Goal: Navigation & Orientation: Find specific page/section

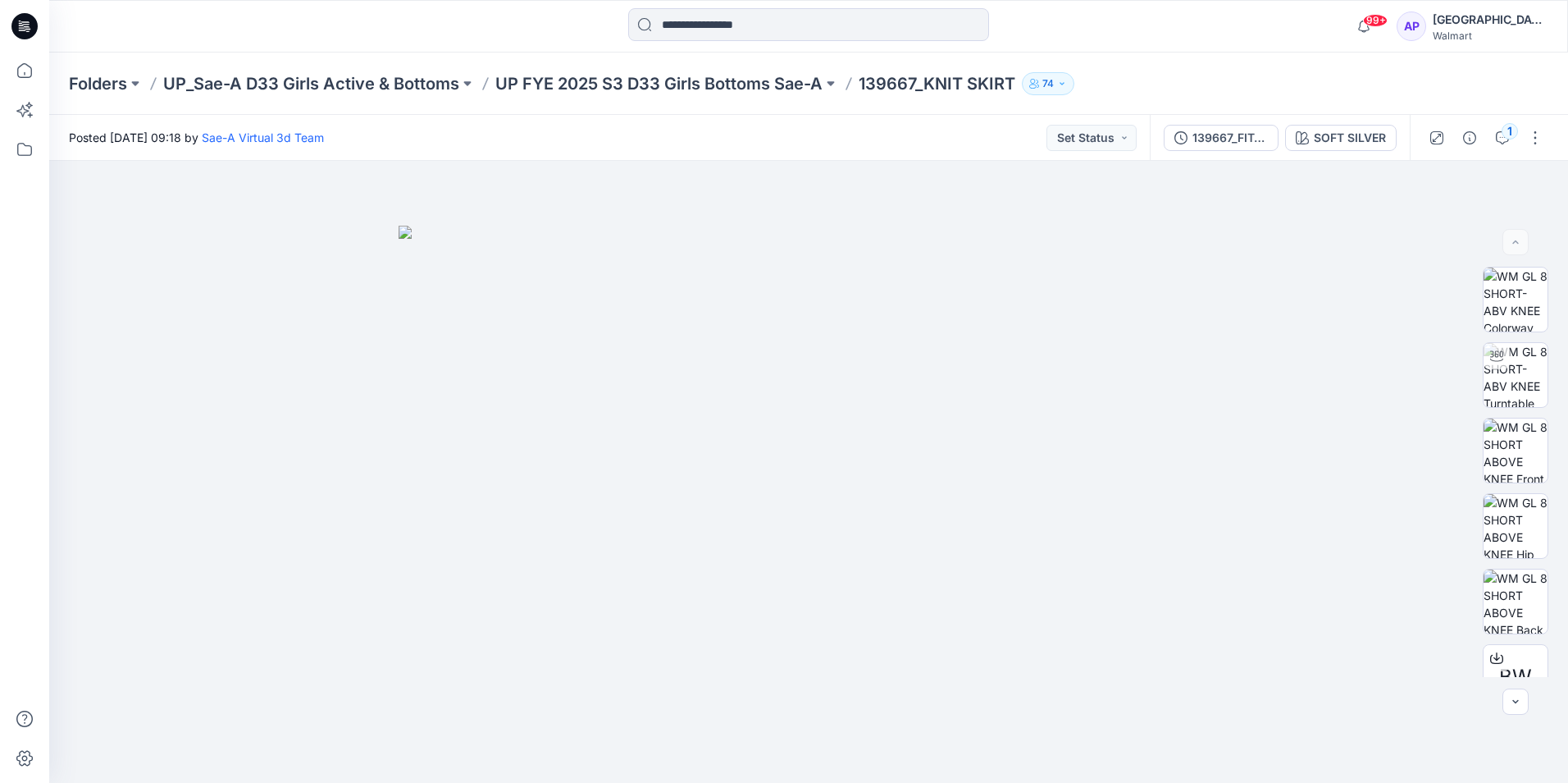
click at [33, 33] on icon at bounding box center [25, 26] width 26 height 26
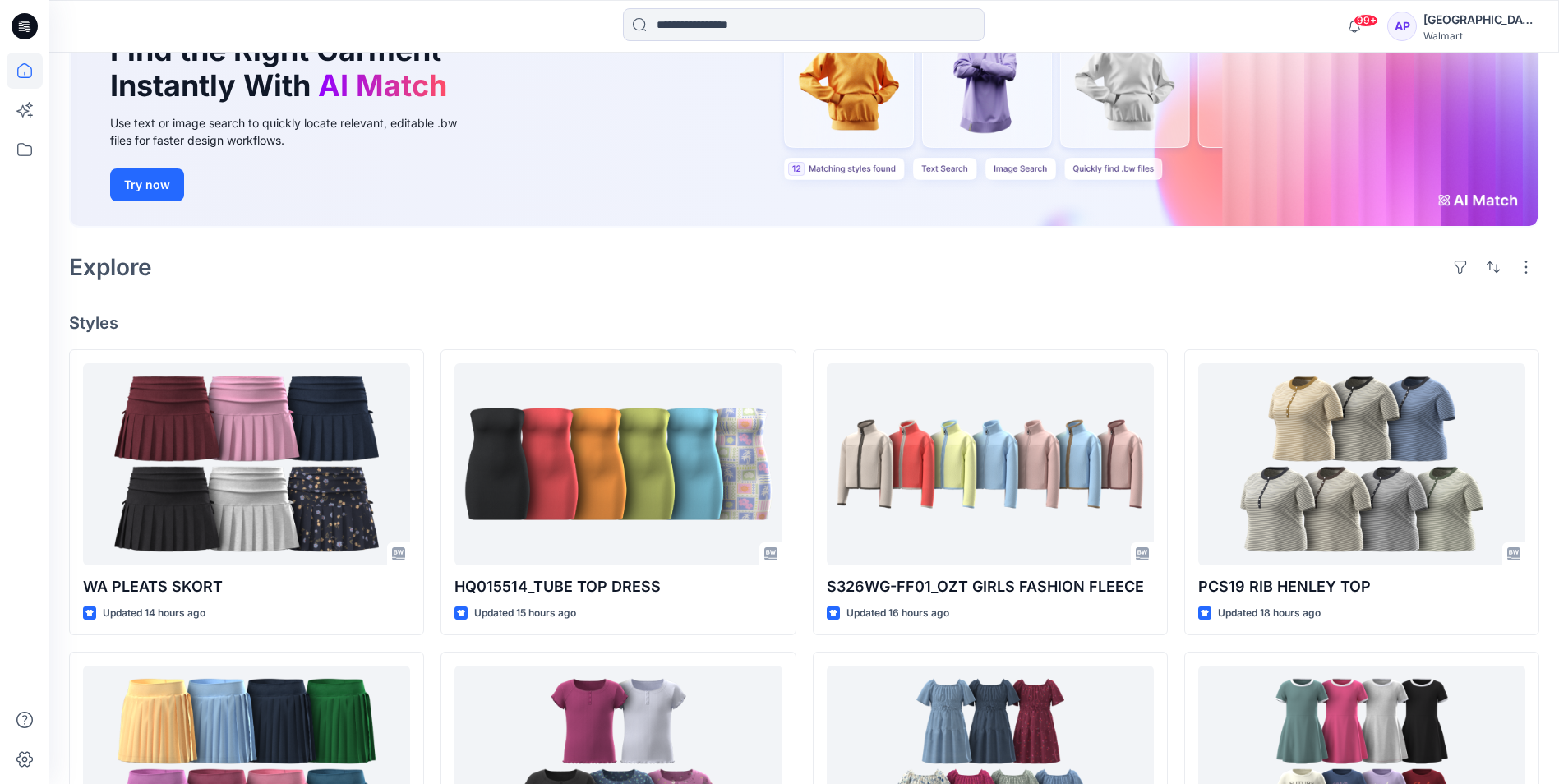
scroll to position [411, 0]
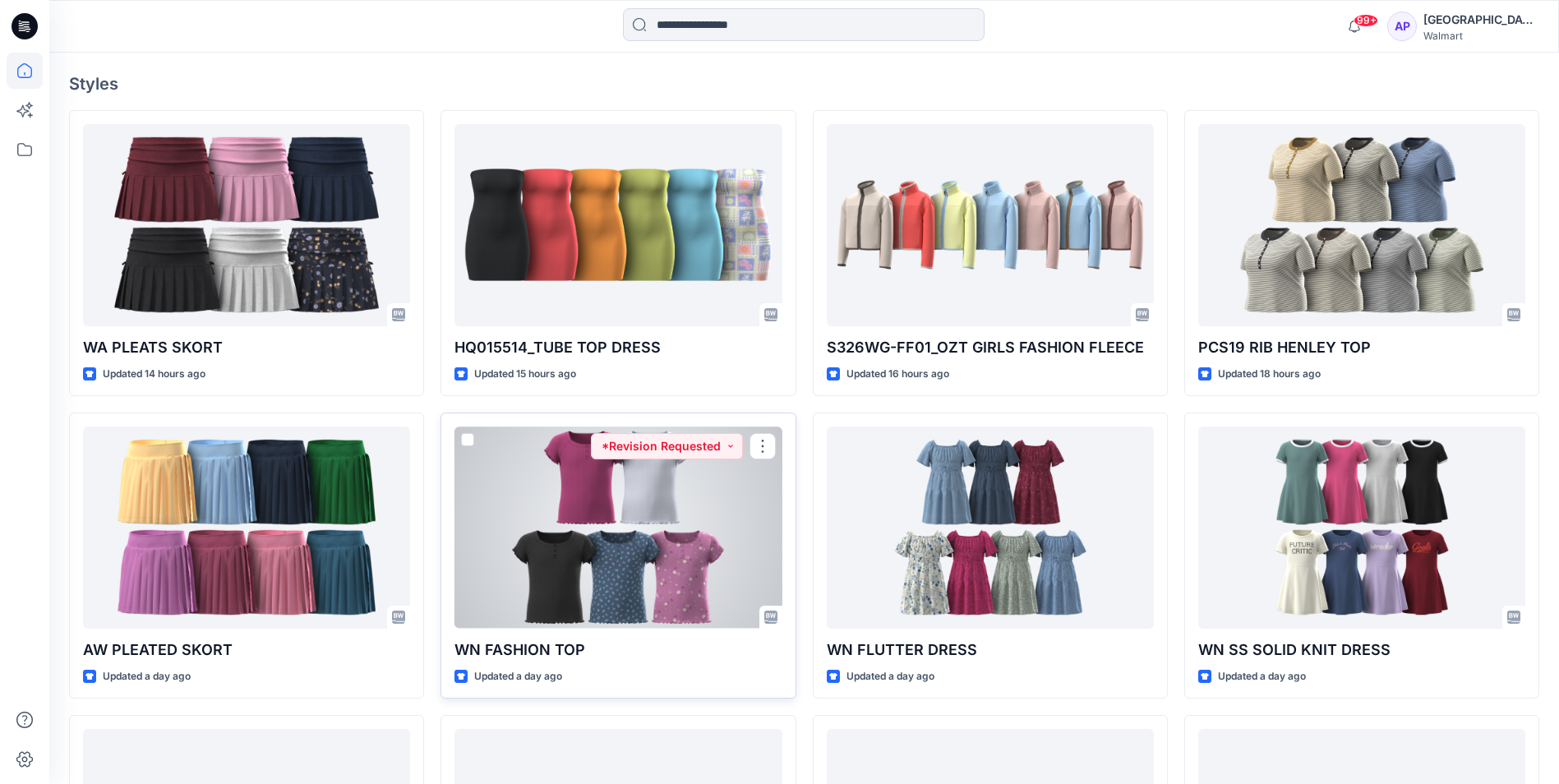
click at [736, 512] on div at bounding box center [618, 527] width 327 height 201
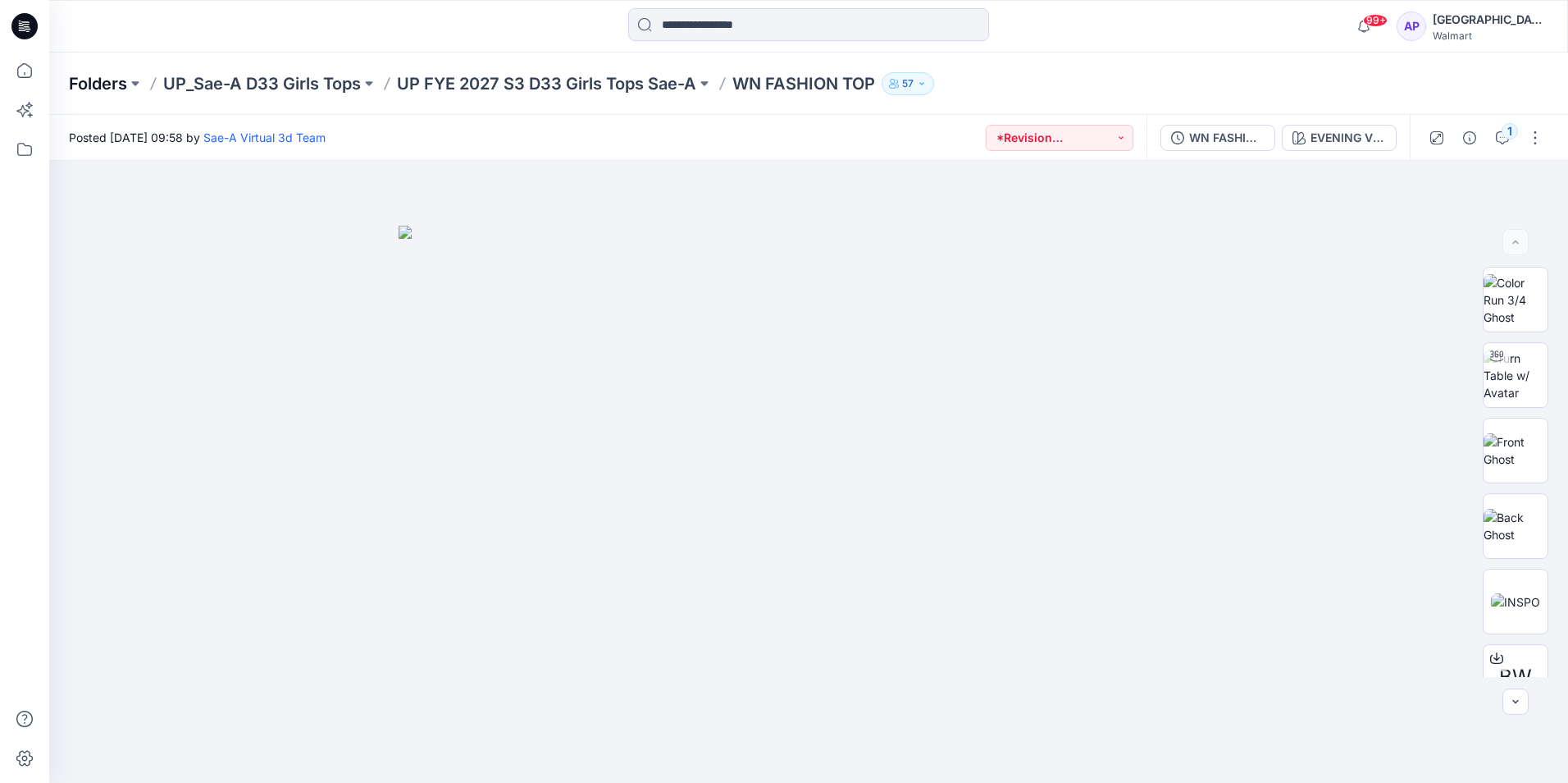
click at [119, 82] on p "Folders" at bounding box center [98, 83] width 58 height 23
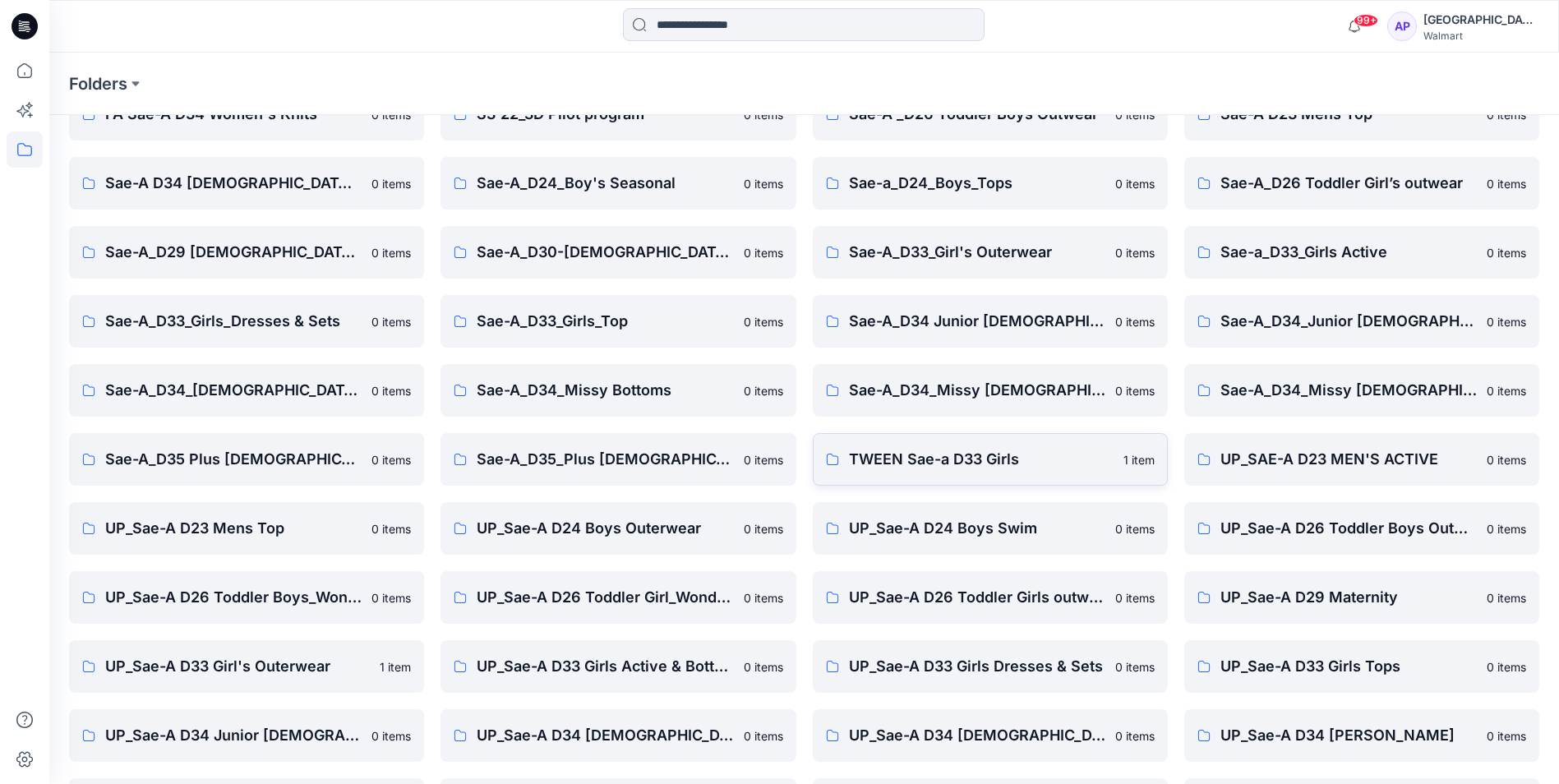
scroll to position [228, 0]
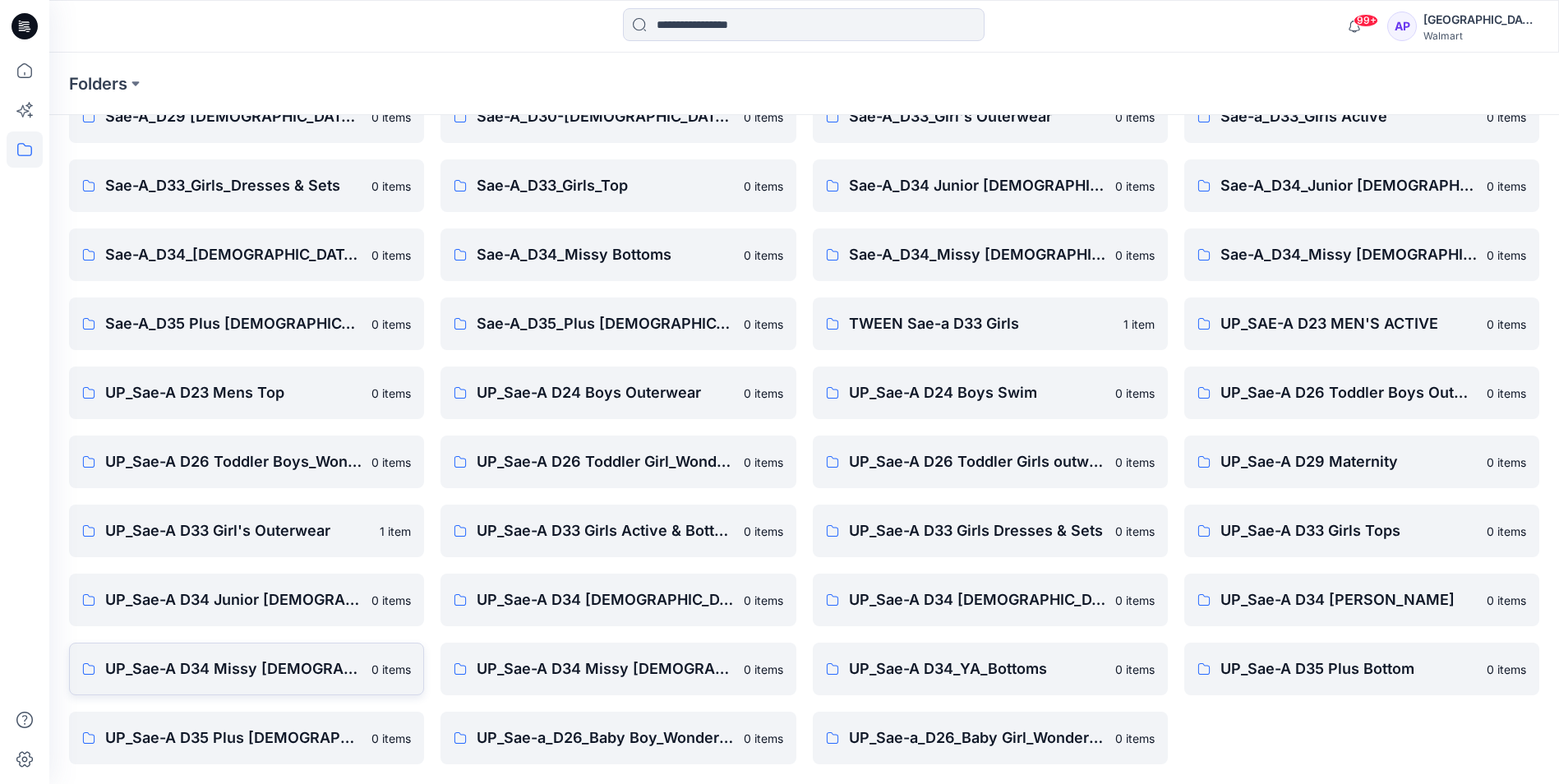
click at [335, 666] on p "UP_Sae-A D34 Missy [DEMOGRAPHIC_DATA] Dresses" at bounding box center [233, 669] width 256 height 23
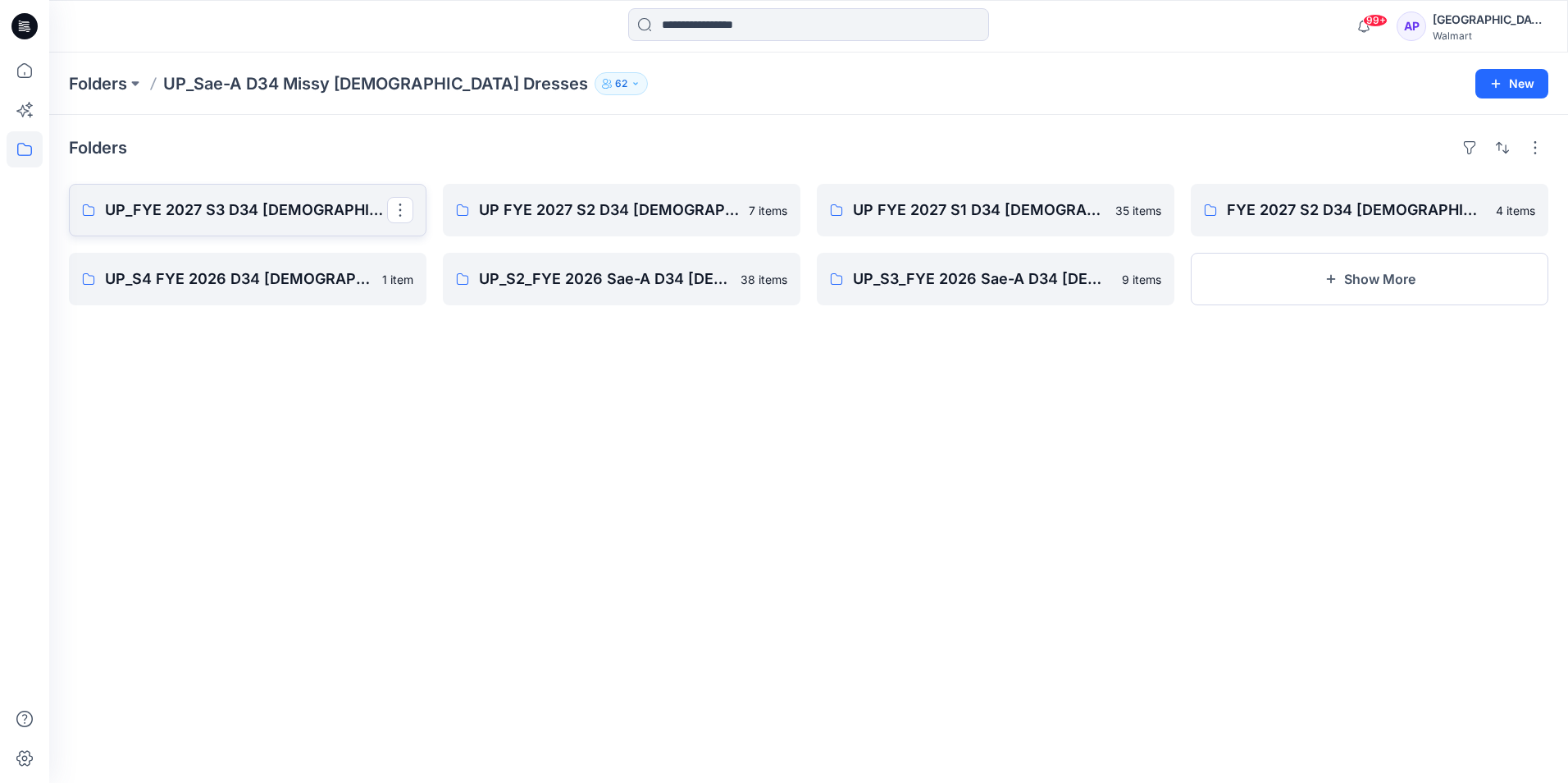
click at [315, 214] on p "UP_FYE 2027 S3 D34 [DEMOGRAPHIC_DATA] Dresses" at bounding box center [246, 210] width 282 height 23
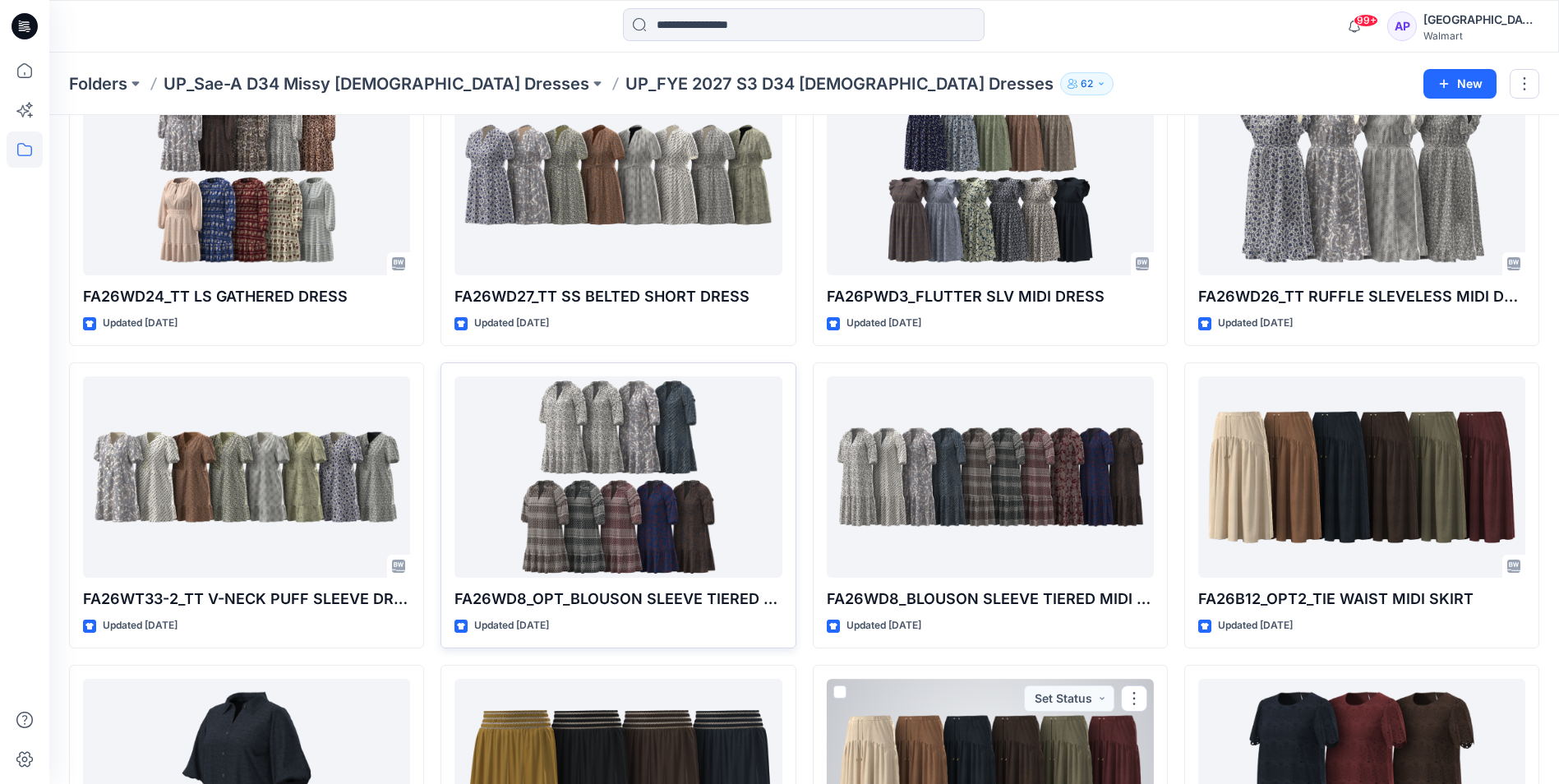
scroll to position [123, 0]
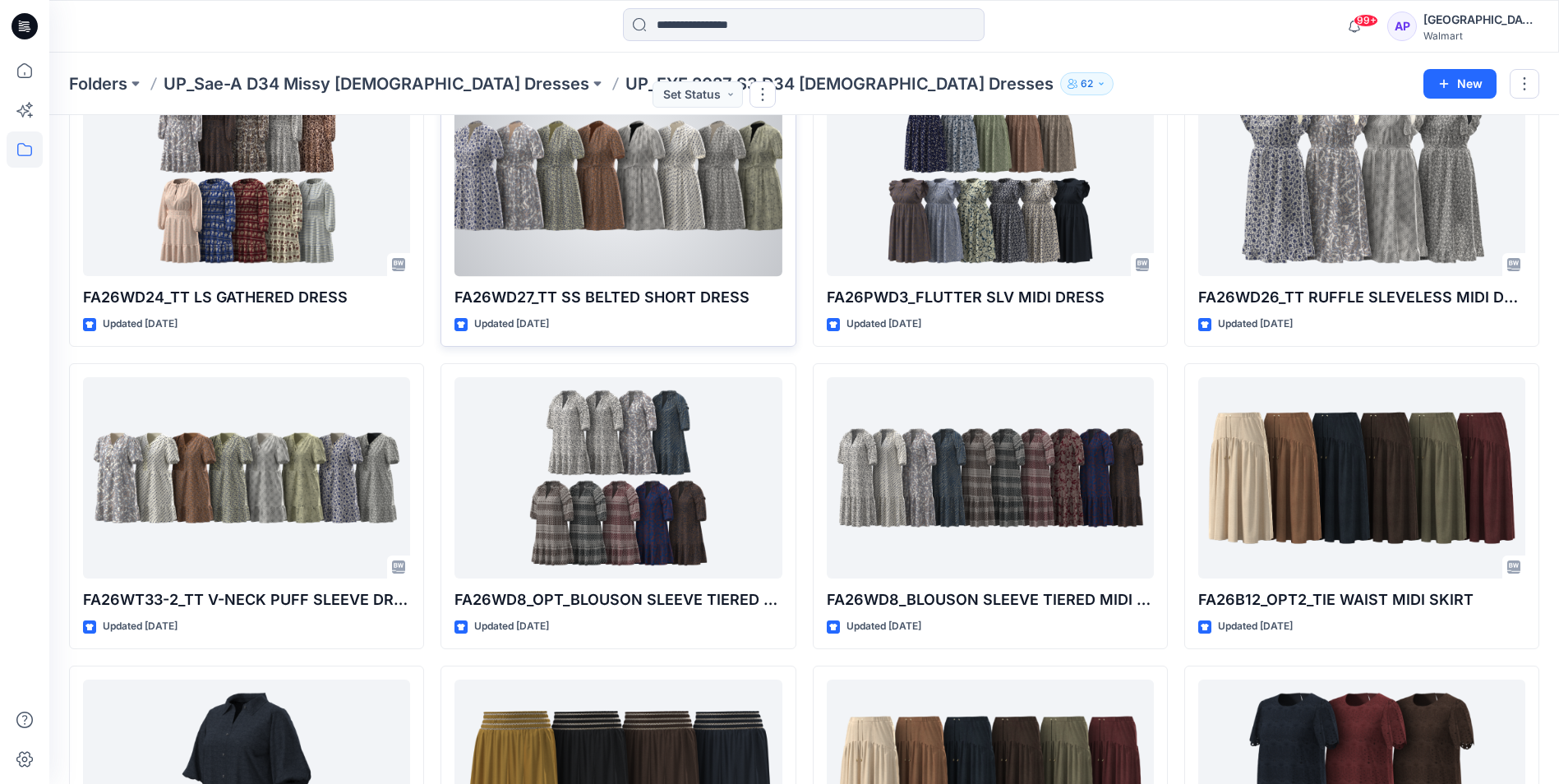
click at [537, 178] on div at bounding box center [618, 175] width 327 height 201
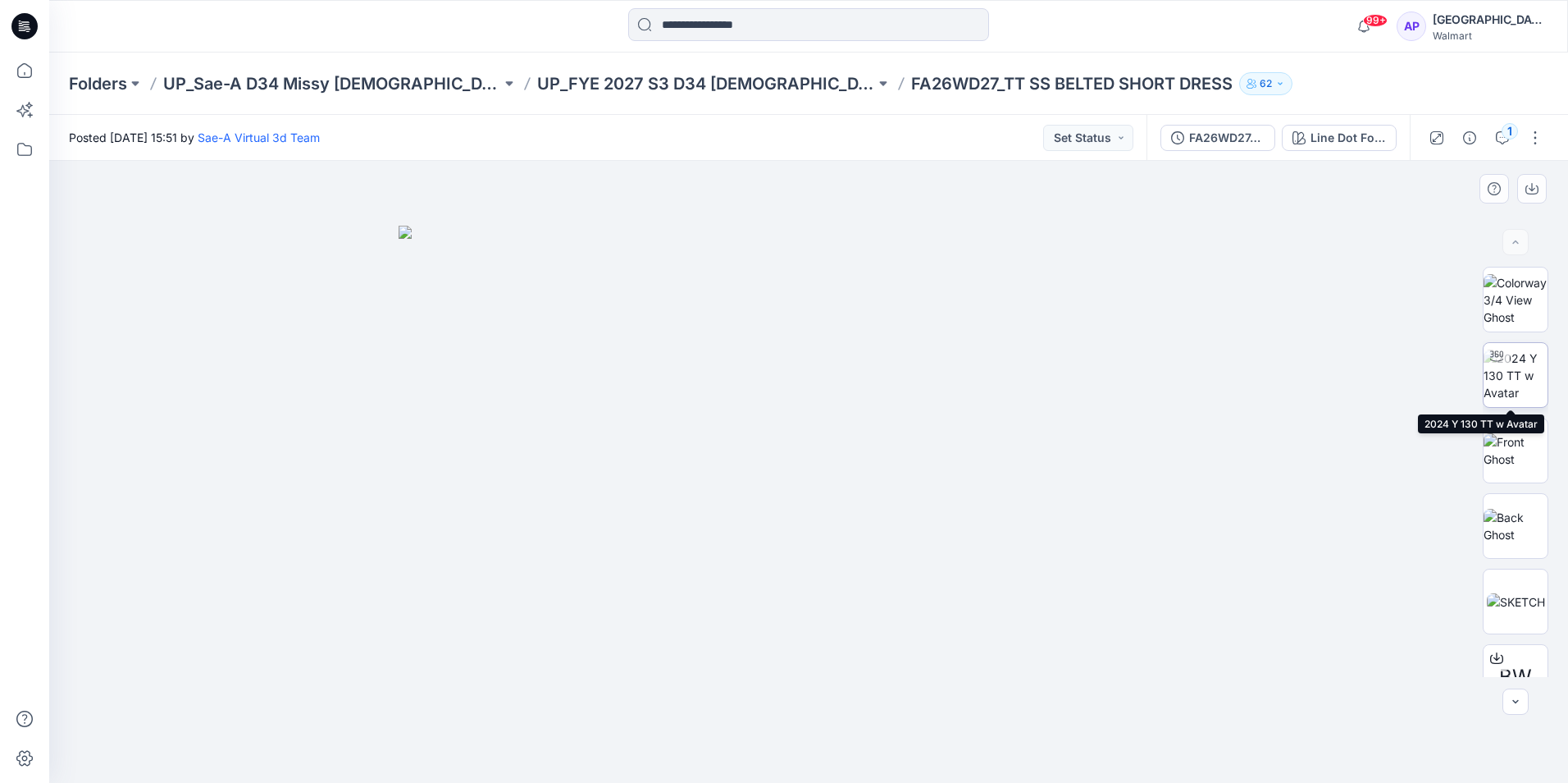
click at [1516, 367] on img at bounding box center [1516, 376] width 64 height 52
